Goal: Task Accomplishment & Management: Manage account settings

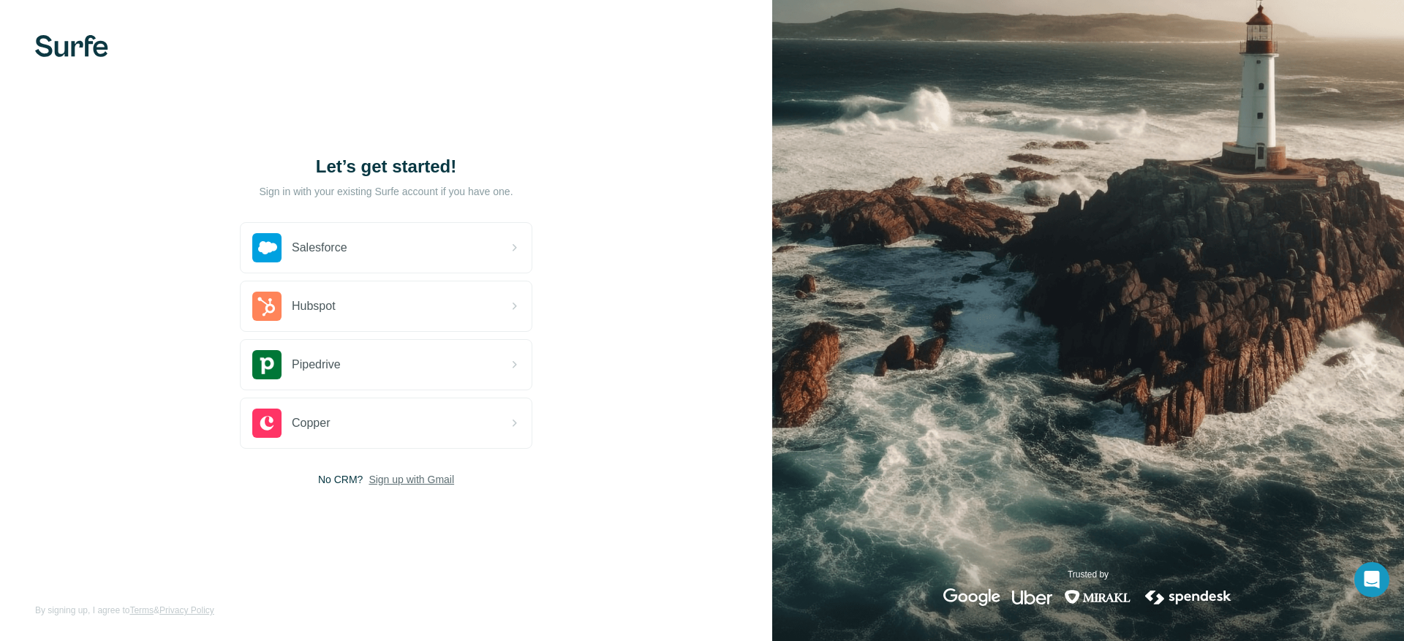
click at [400, 479] on span "Sign up with Gmail" at bounding box center [412, 479] width 86 height 15
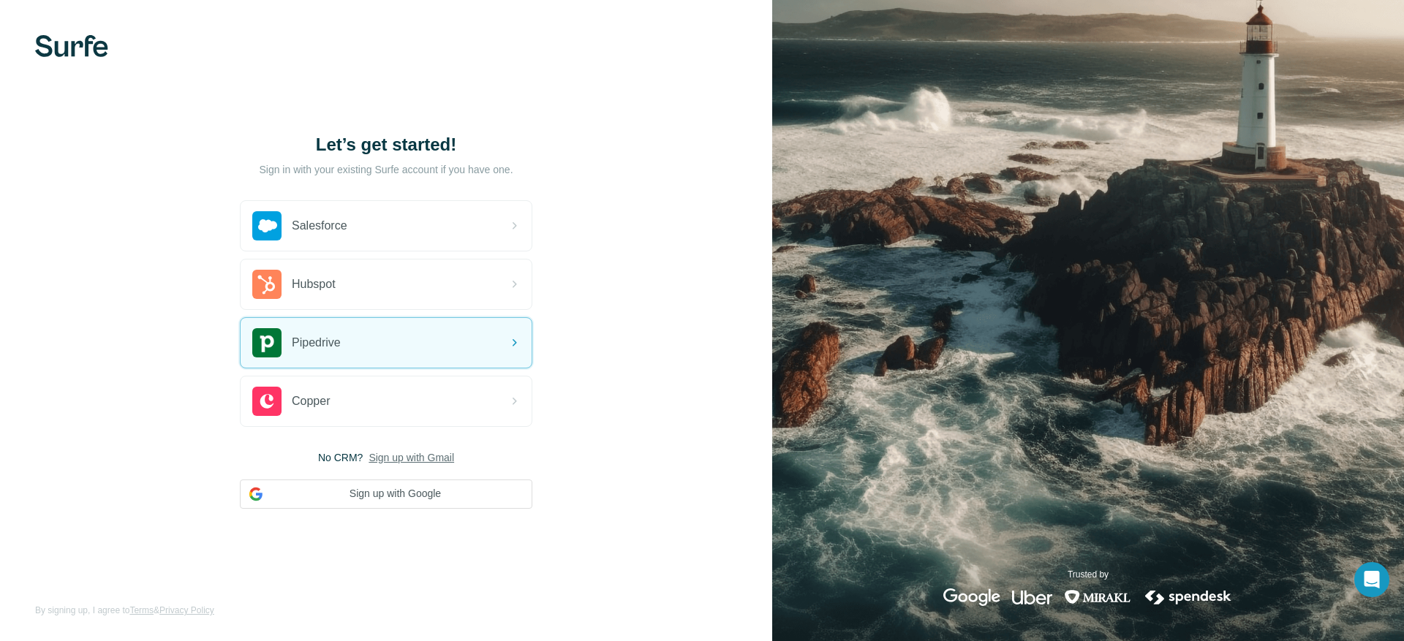
click at [61, 51] on img at bounding box center [71, 46] width 73 height 22
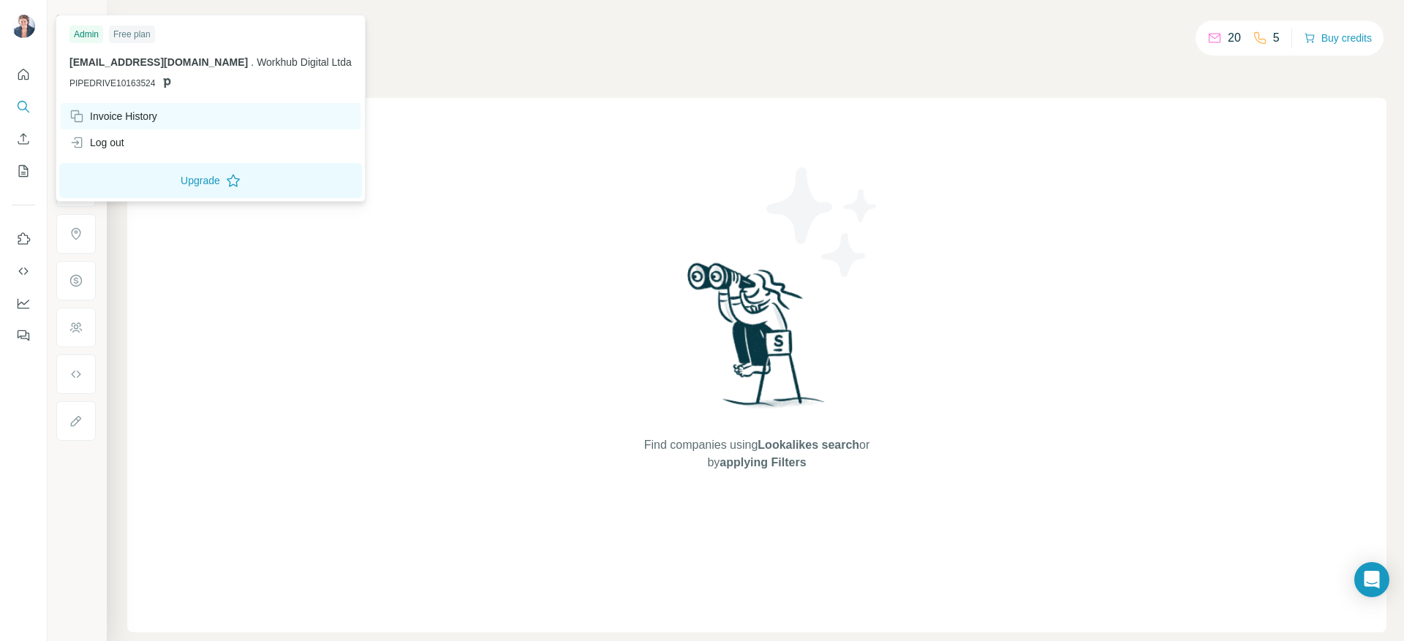
click at [116, 121] on div "Invoice History" at bounding box center [113, 116] width 88 height 15
click at [107, 61] on span "[EMAIL_ADDRESS][DOMAIN_NAME]" at bounding box center [158, 62] width 178 height 12
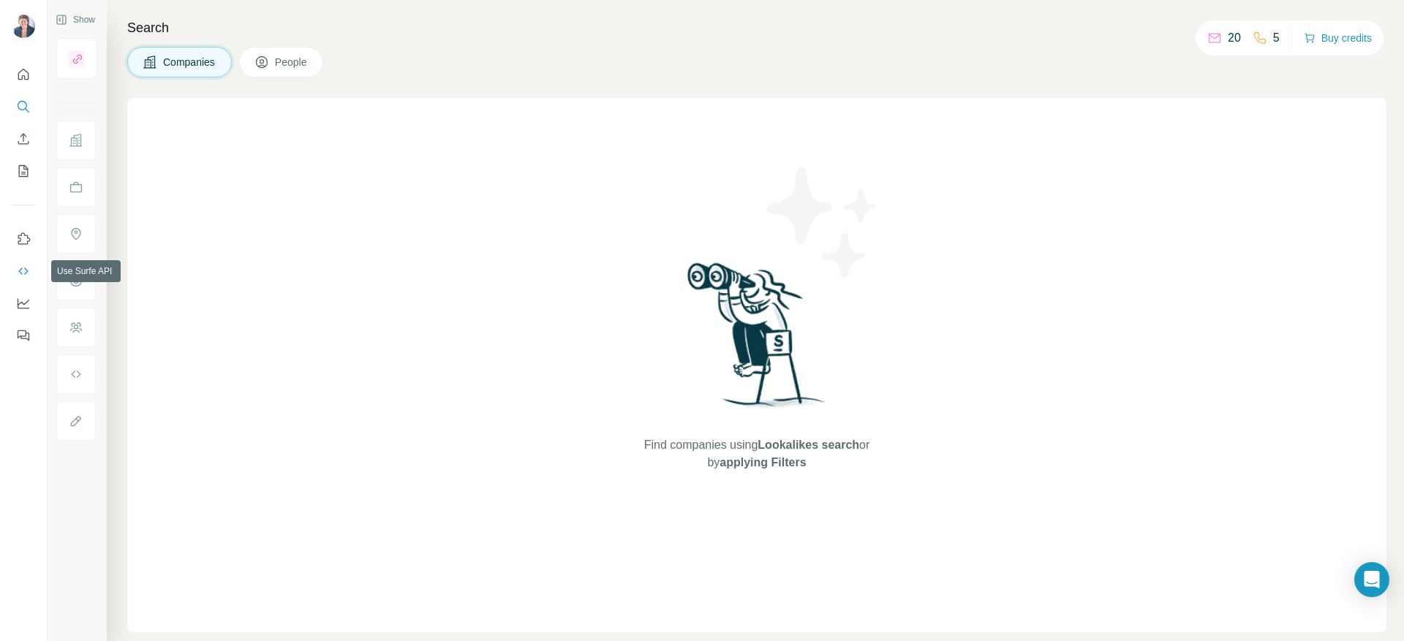
click at [23, 275] on icon "Use Surfe API" at bounding box center [23, 271] width 15 height 15
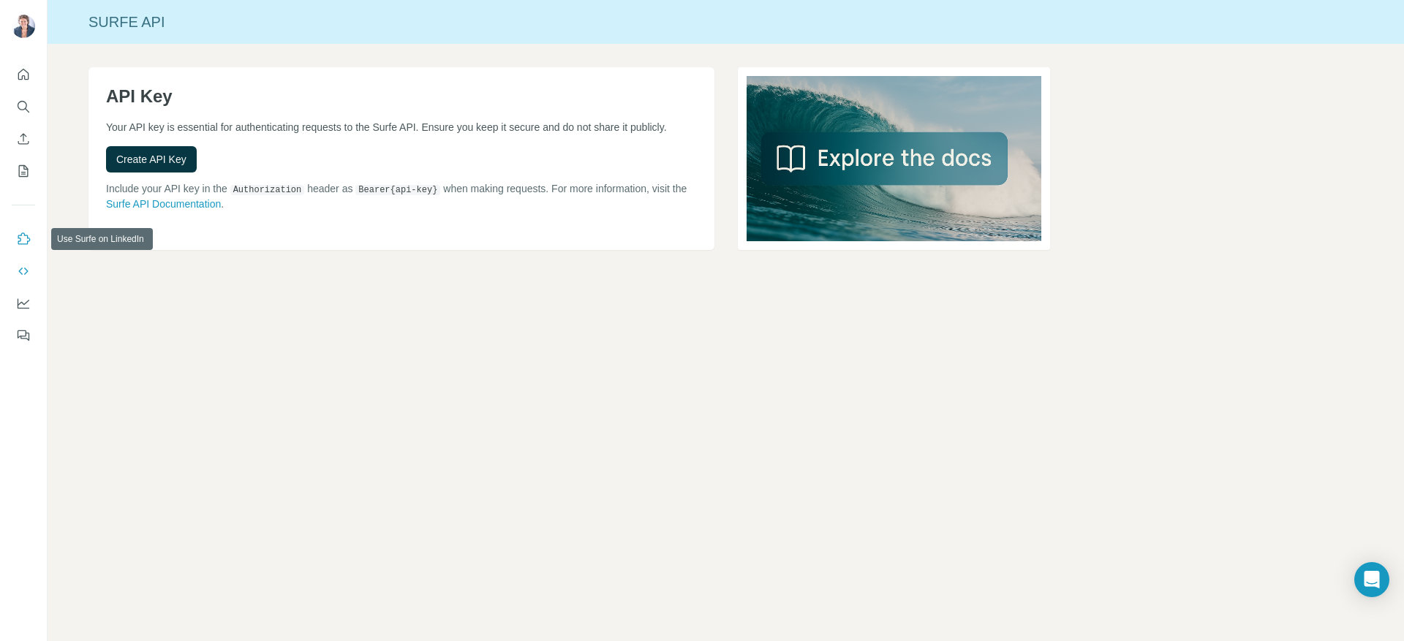
click at [23, 239] on icon "Use Surfe on LinkedIn" at bounding box center [23, 239] width 15 height 15
click at [22, 76] on icon "Quick start" at bounding box center [23, 74] width 11 height 11
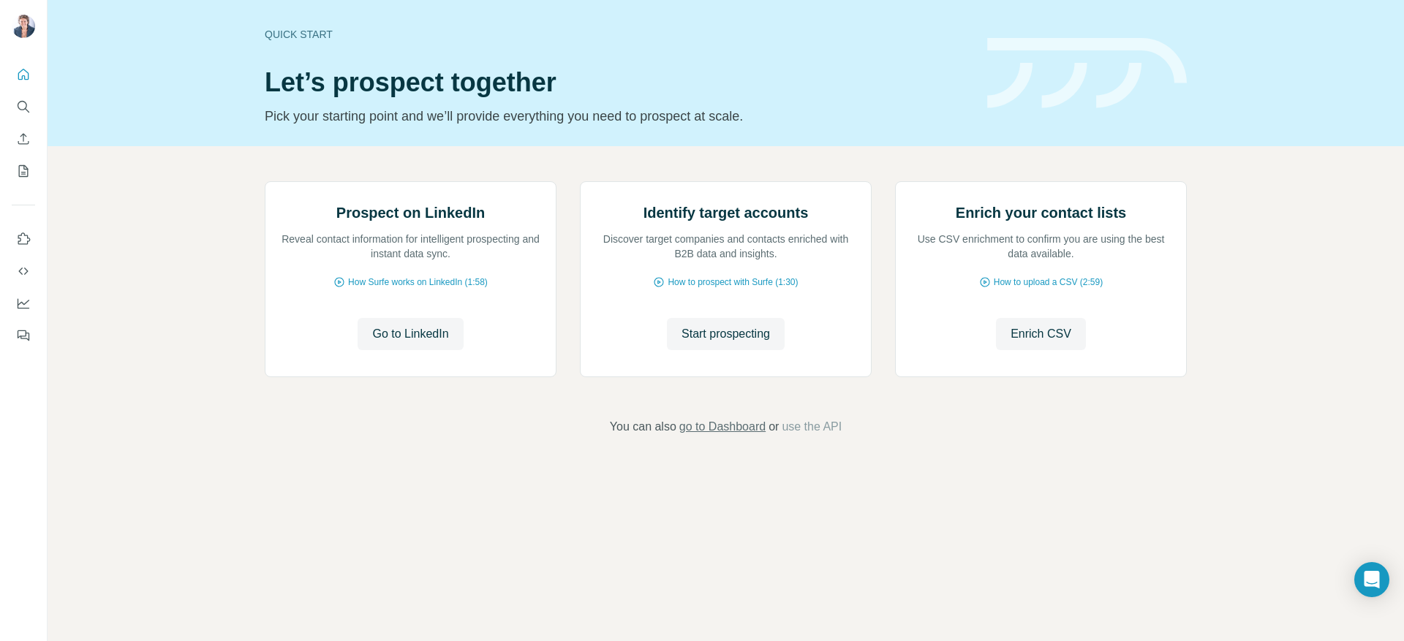
click at [744, 436] on span "go to Dashboard" at bounding box center [722, 427] width 86 height 18
